Goal: Information Seeking & Learning: Learn about a topic

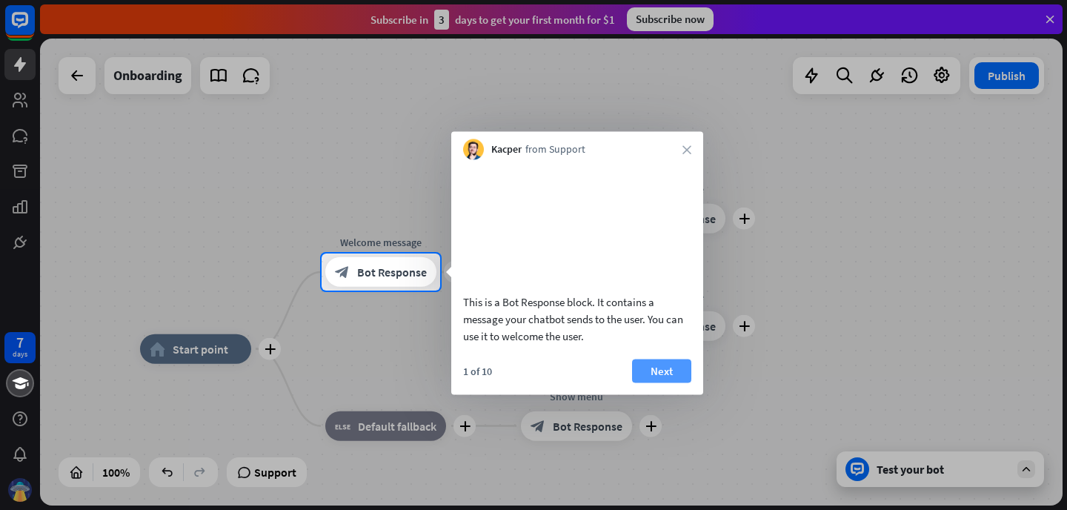
click at [662, 382] on button "Next" at bounding box center [661, 371] width 59 height 24
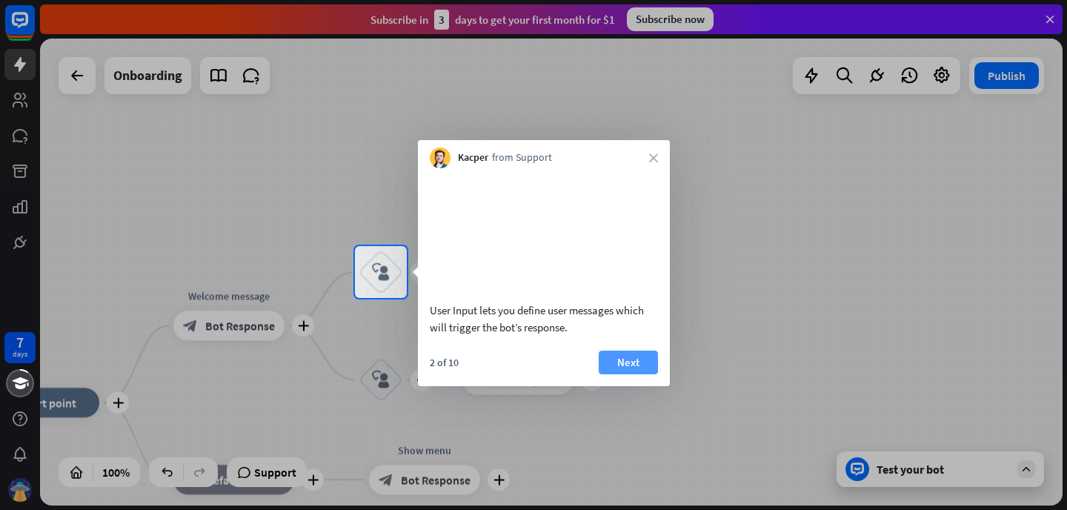
click at [634, 374] on button "Next" at bounding box center [628, 363] width 59 height 24
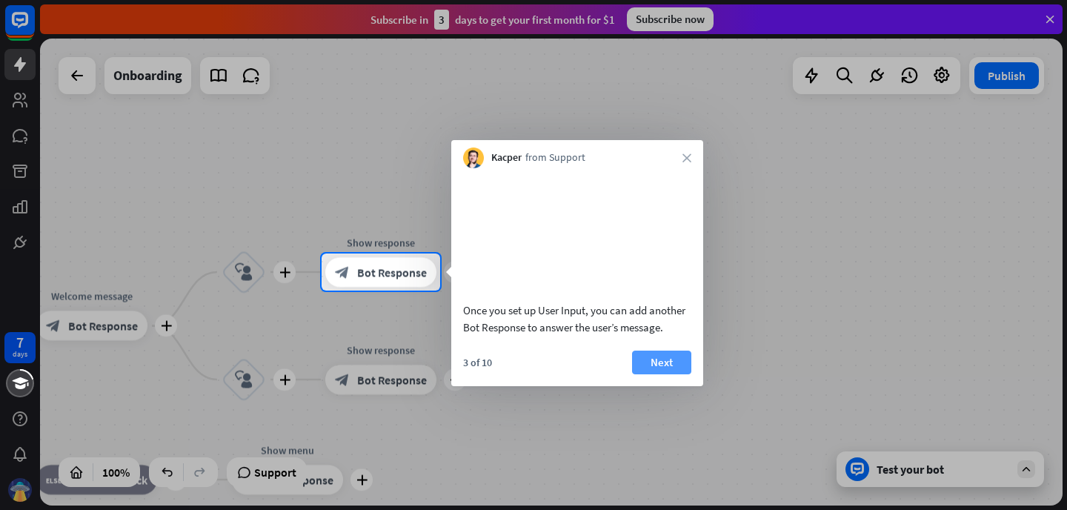
click at [643, 374] on button "Next" at bounding box center [661, 363] width 59 height 24
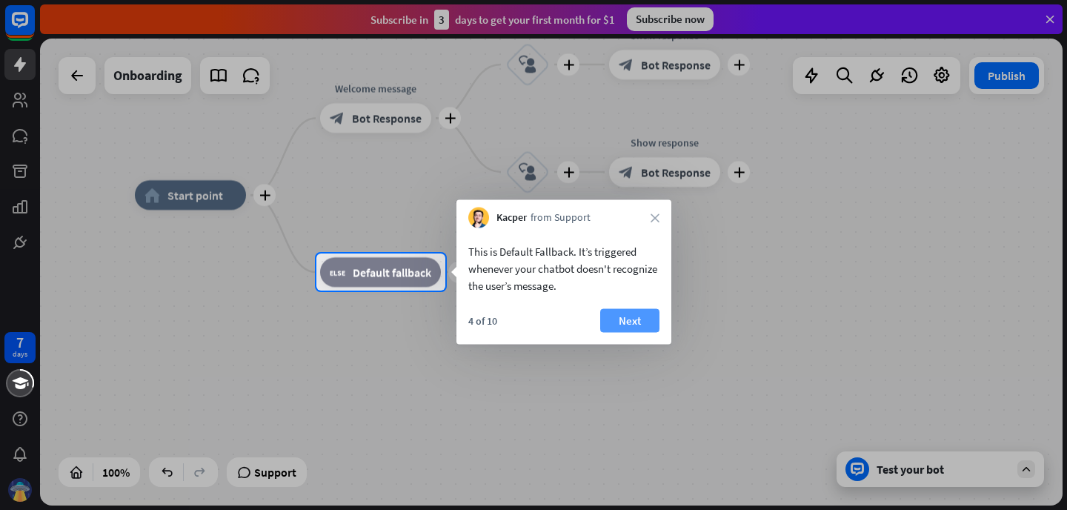
click at [621, 318] on button "Next" at bounding box center [629, 321] width 59 height 24
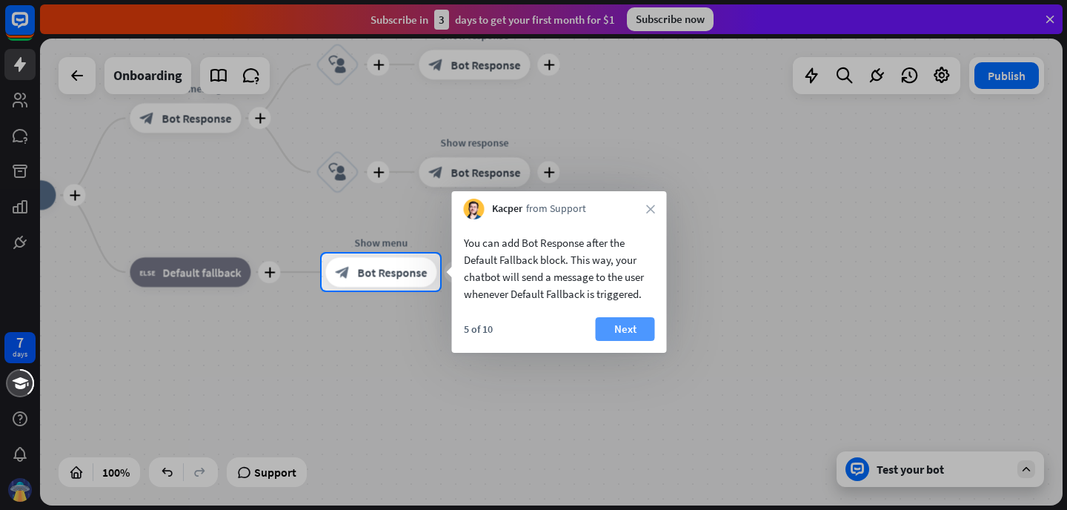
click at [626, 319] on button "Next" at bounding box center [625, 329] width 59 height 24
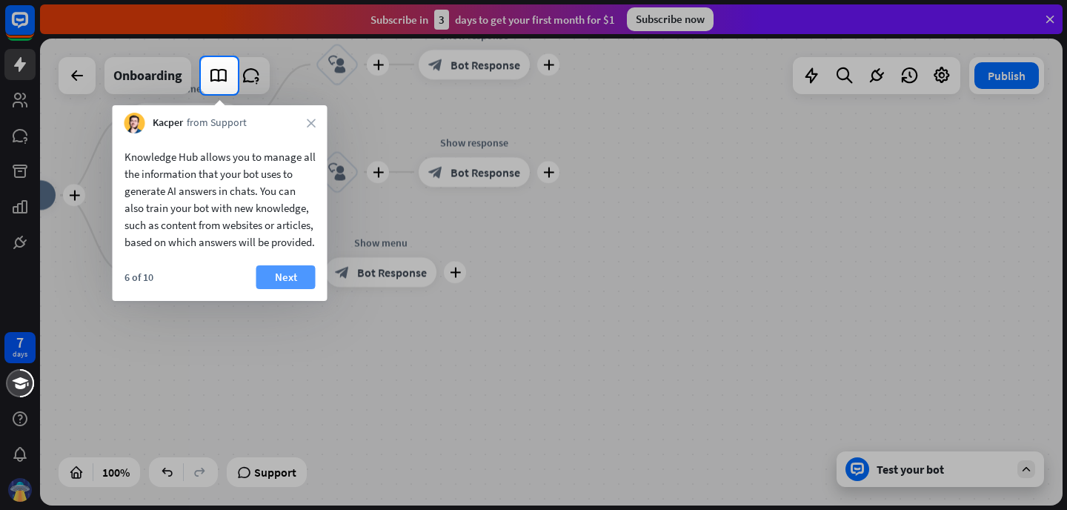
click at [295, 289] on button "Next" at bounding box center [285, 277] width 59 height 24
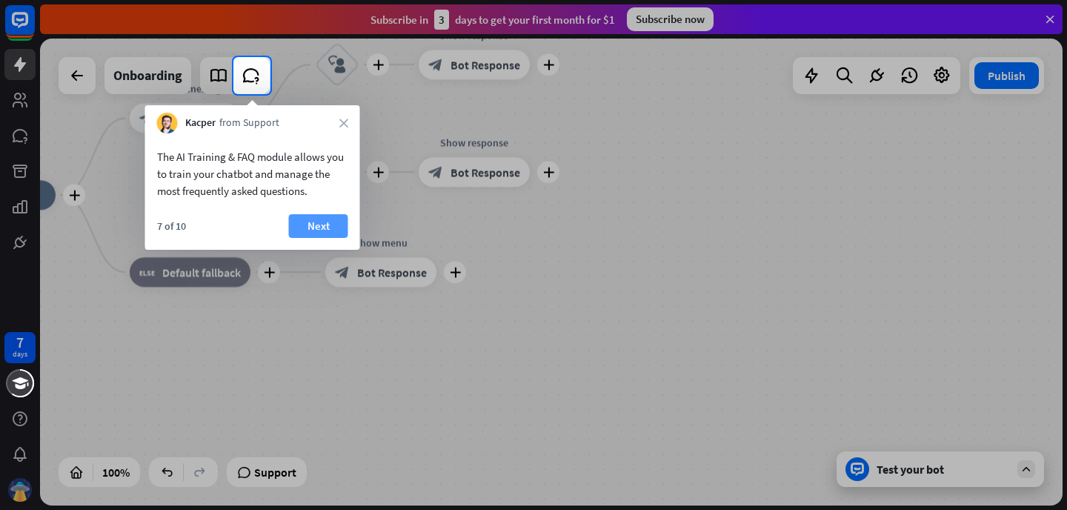
click at [321, 230] on button "Next" at bounding box center [318, 226] width 59 height 24
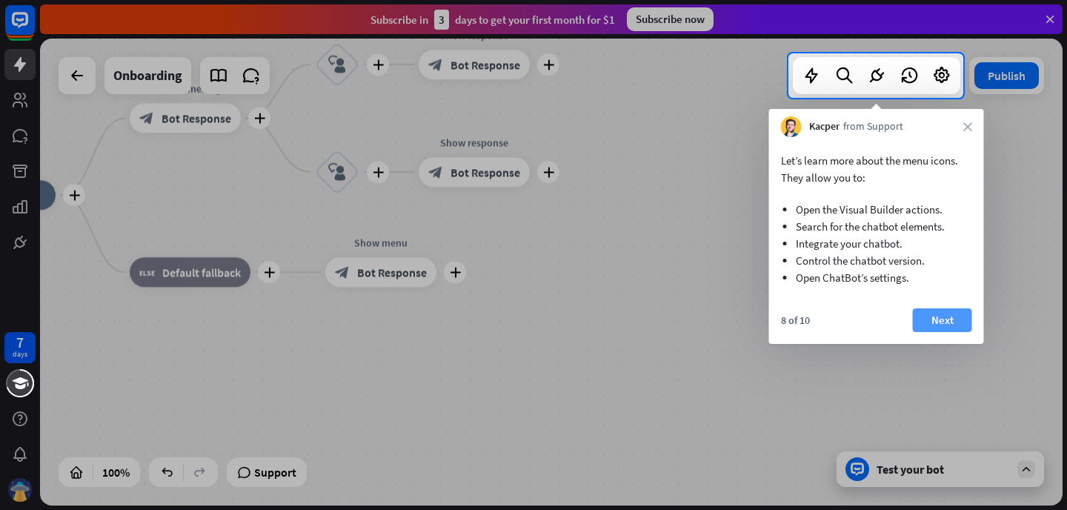
click at [952, 322] on button "Next" at bounding box center [942, 320] width 59 height 24
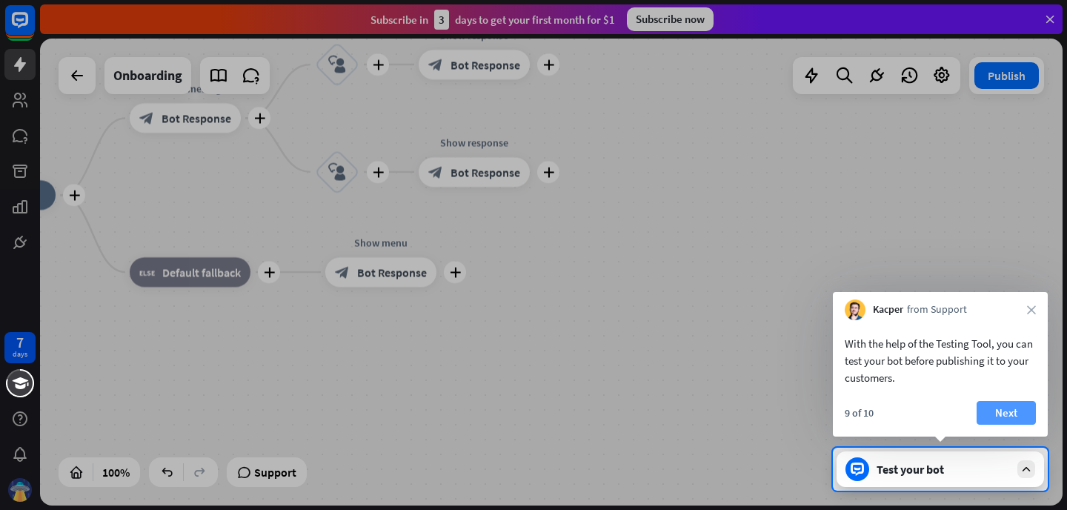
click at [998, 408] on button "Next" at bounding box center [1006, 413] width 59 height 24
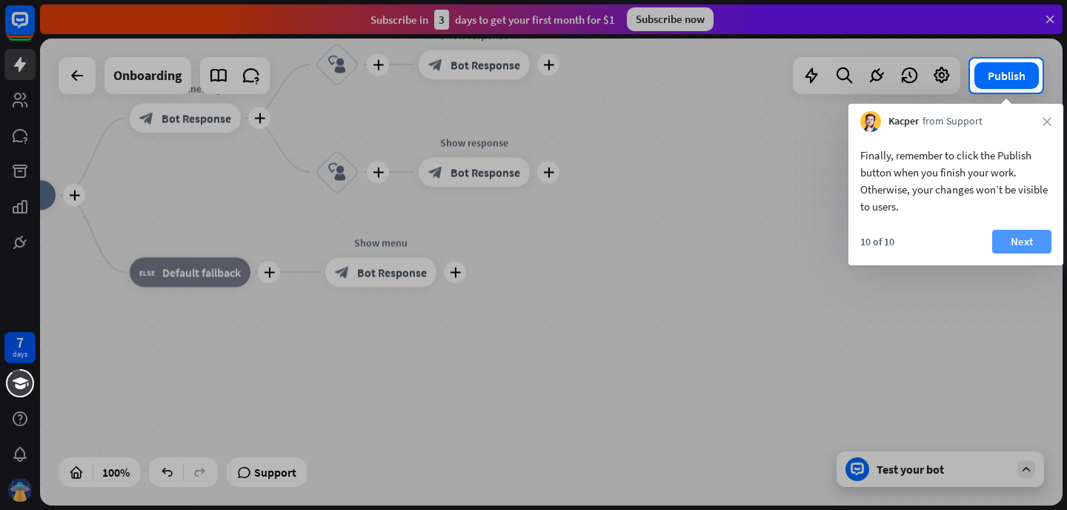
click at [1016, 239] on button "Next" at bounding box center [1021, 242] width 59 height 24
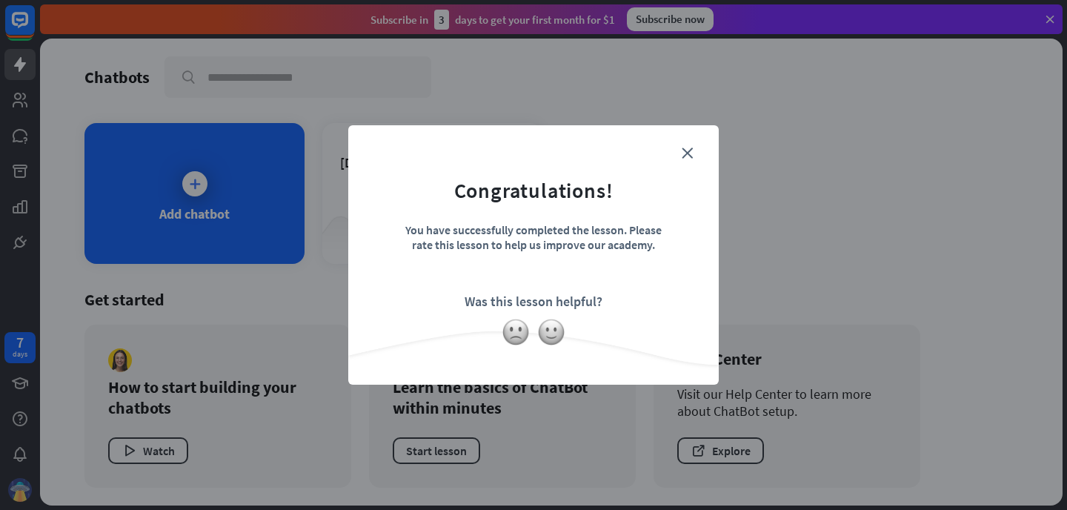
click at [568, 328] on div at bounding box center [533, 332] width 371 height 28
click at [552, 331] on img at bounding box center [551, 332] width 28 height 28
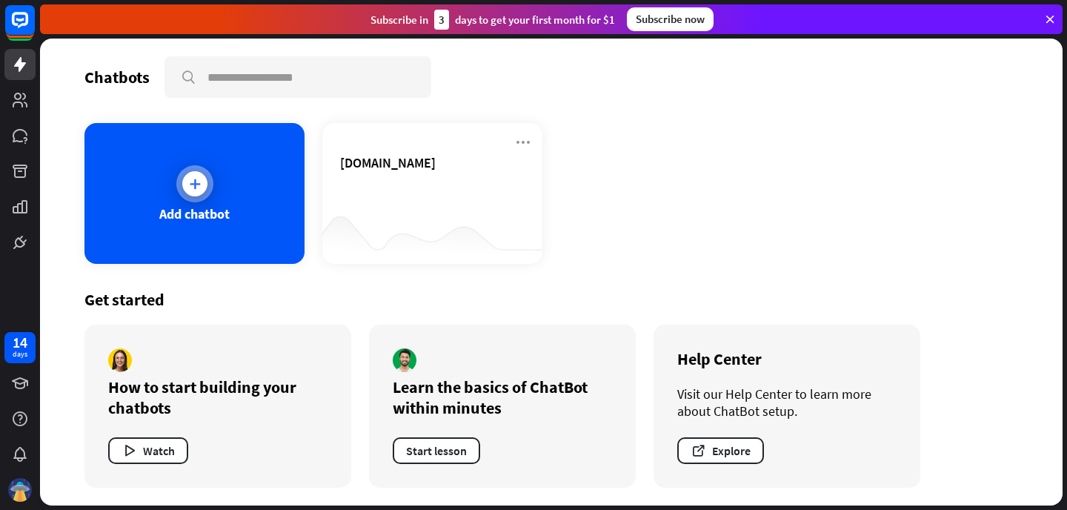
click at [269, 219] on div "Add chatbot" at bounding box center [194, 193] width 220 height 141
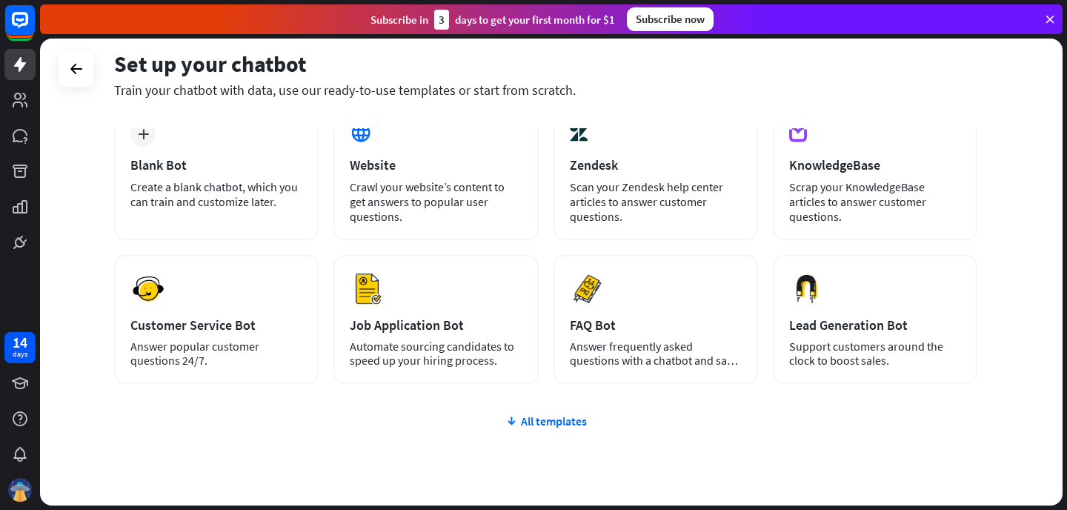
scroll to position [146, 0]
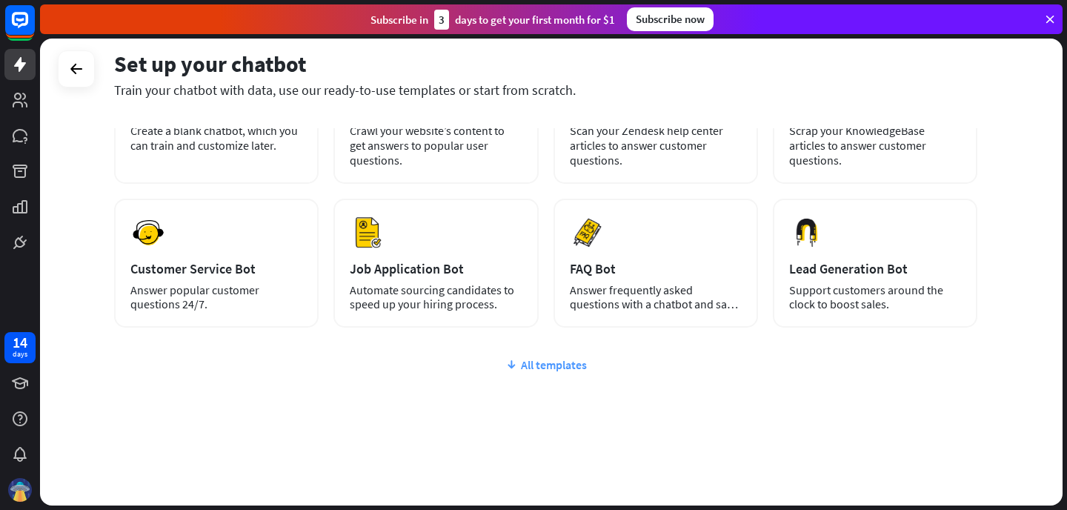
click at [542, 371] on div "All templates" at bounding box center [545, 364] width 863 height 15
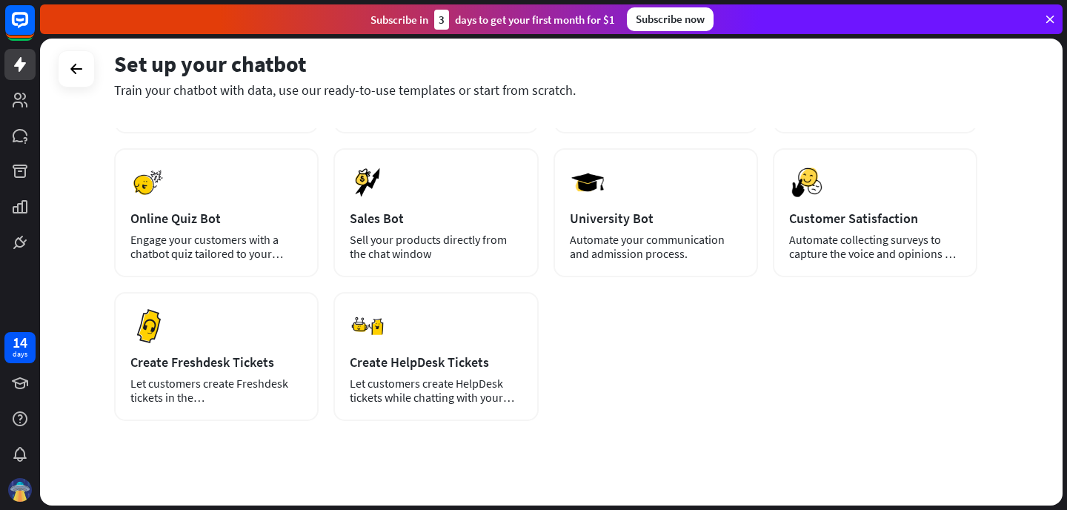
scroll to position [359, 0]
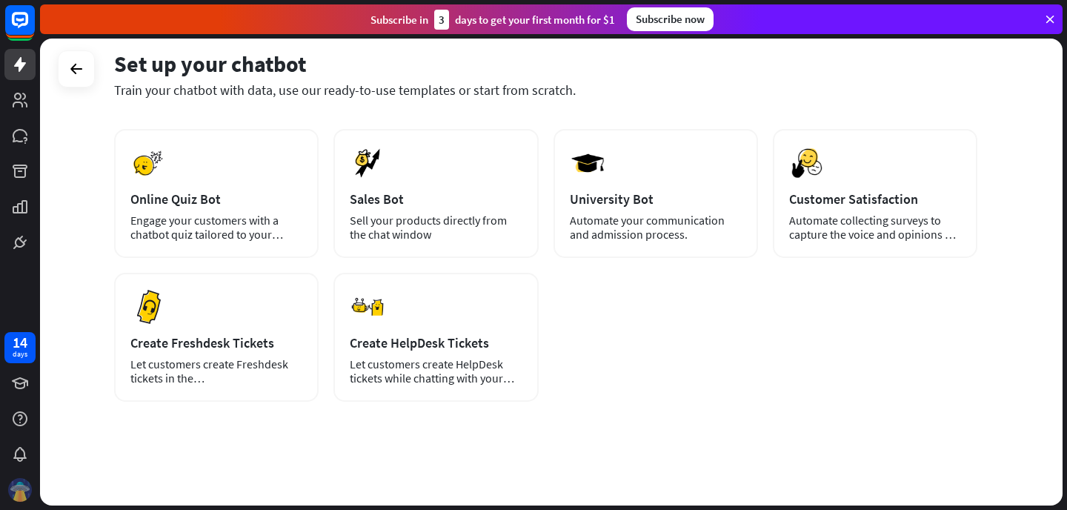
click at [18, 486] on img at bounding box center [20, 490] width 24 height 24
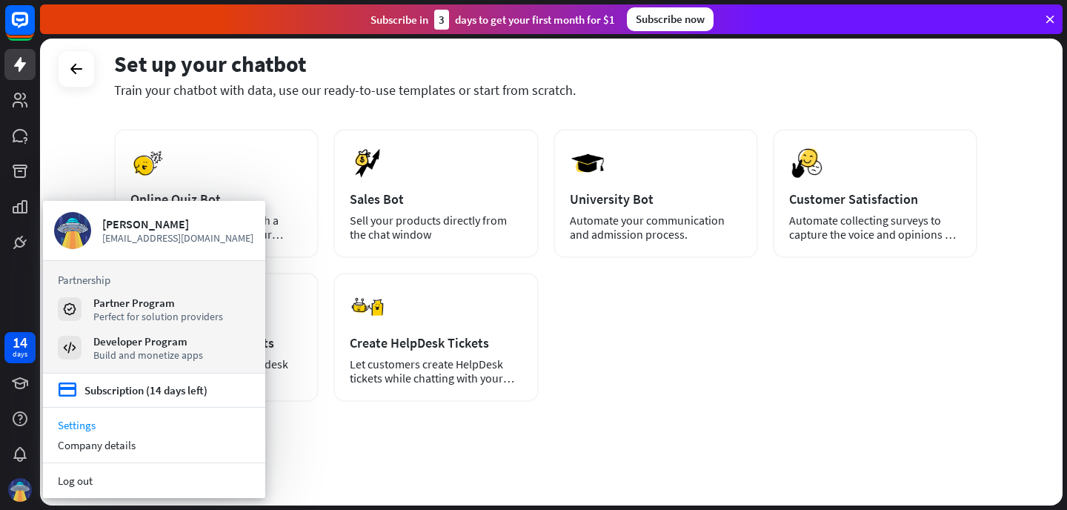
click at [78, 422] on link "Settings" at bounding box center [154, 425] width 222 height 20
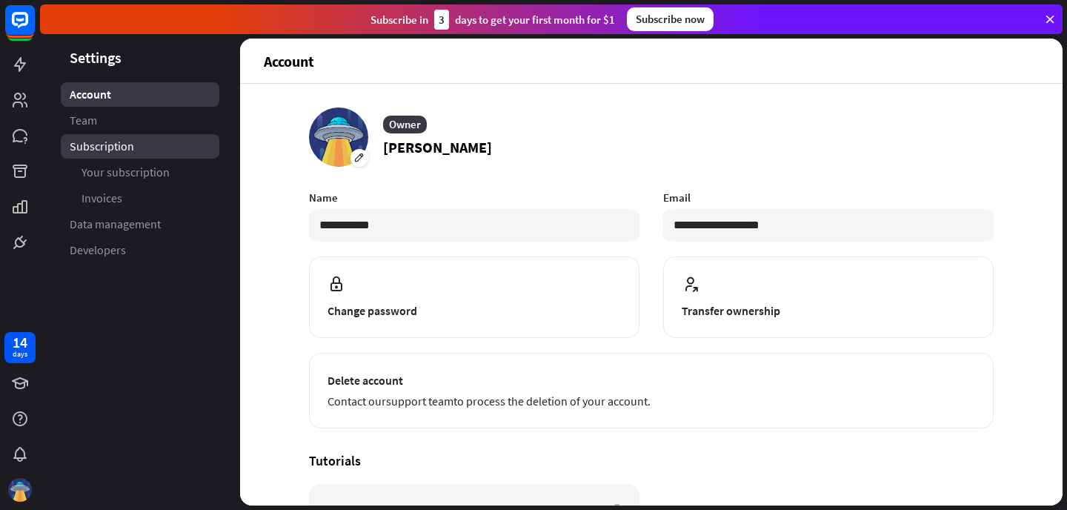
click at [125, 151] on span "Subscription" at bounding box center [102, 147] width 64 height 16
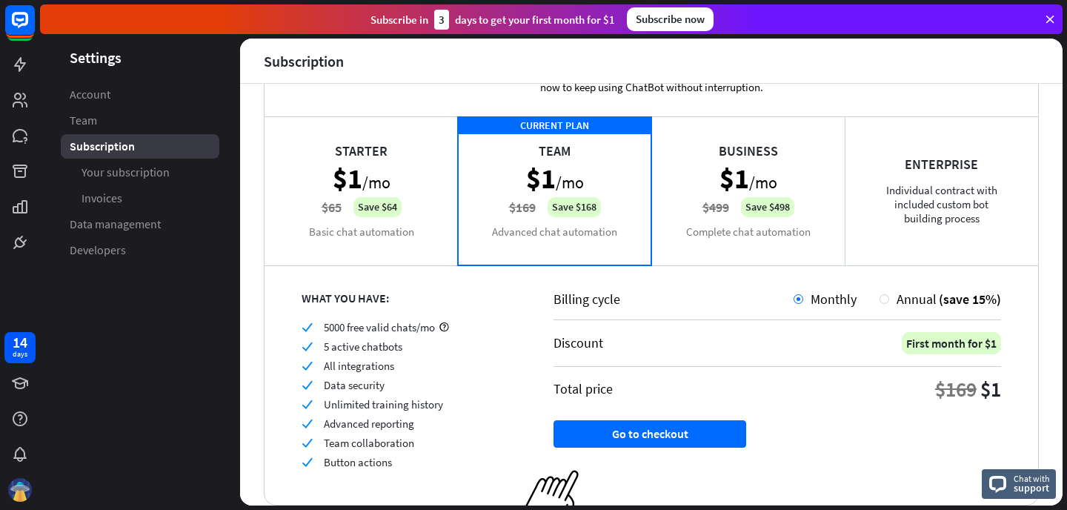
scroll to position [56, 0]
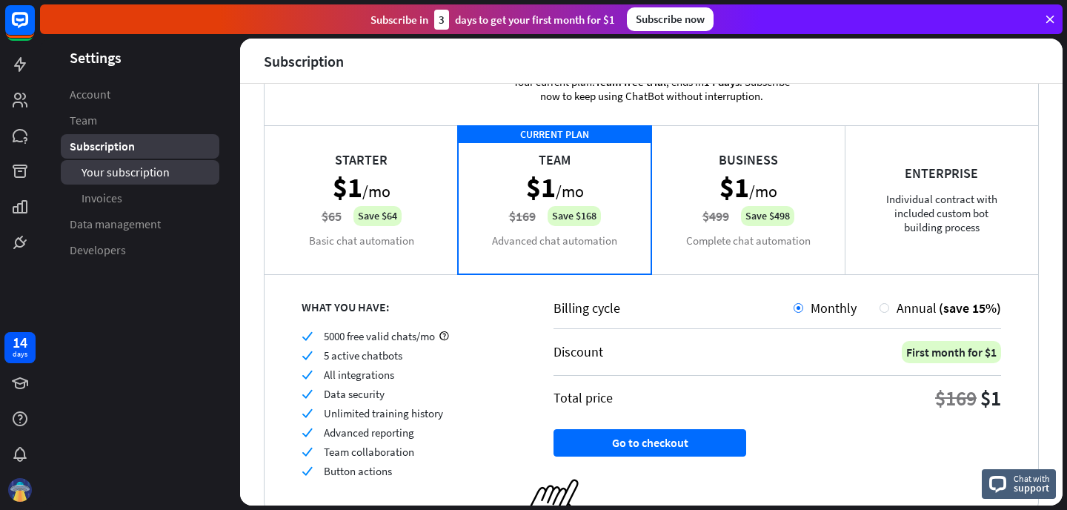
click at [132, 171] on span "Your subscription" at bounding box center [126, 173] width 88 height 16
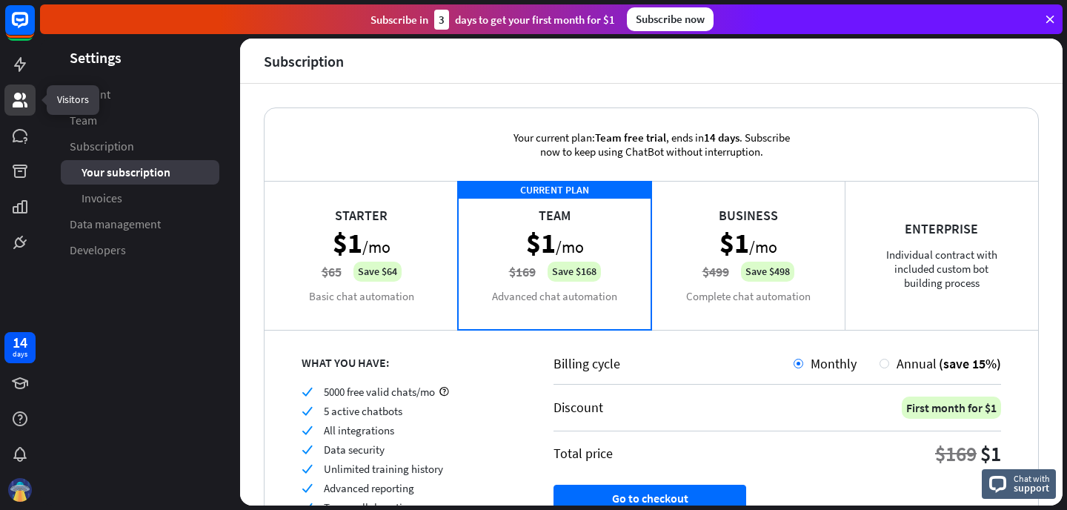
click at [24, 99] on icon at bounding box center [20, 100] width 15 height 15
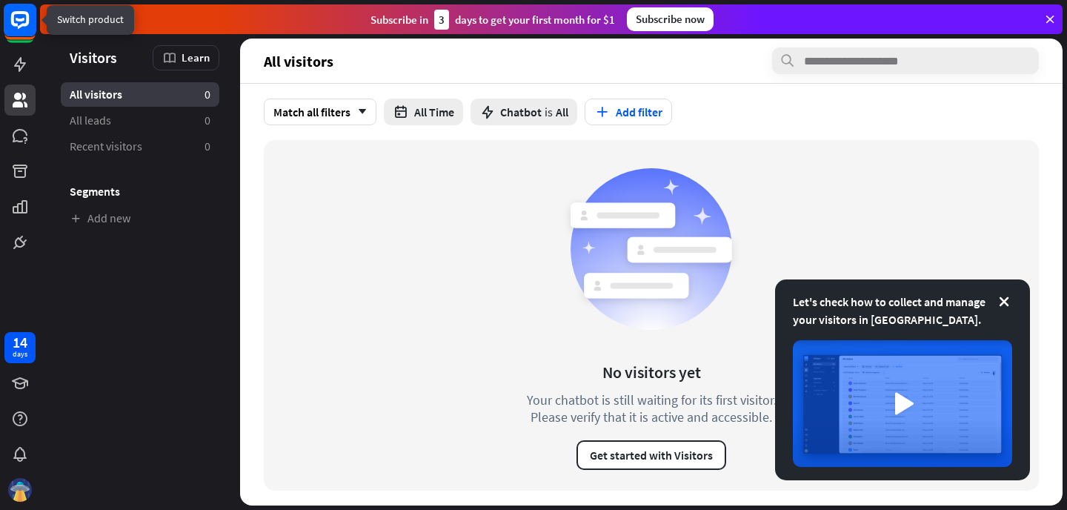
click at [19, 22] on rect at bounding box center [20, 20] width 33 height 33
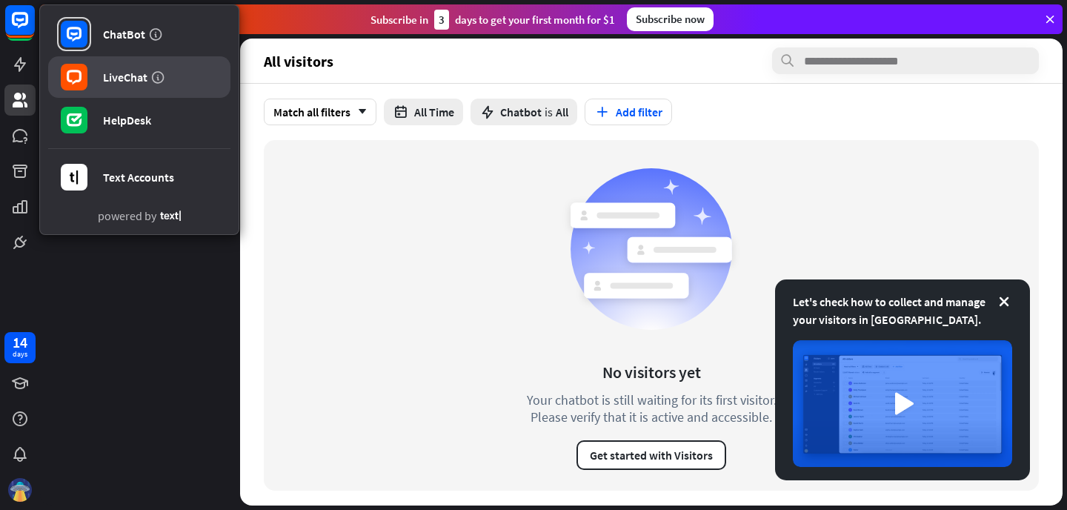
click at [106, 86] on link "LiveChat" at bounding box center [139, 77] width 182 height 42
